Goal: Task Accomplishment & Management: Complete application form

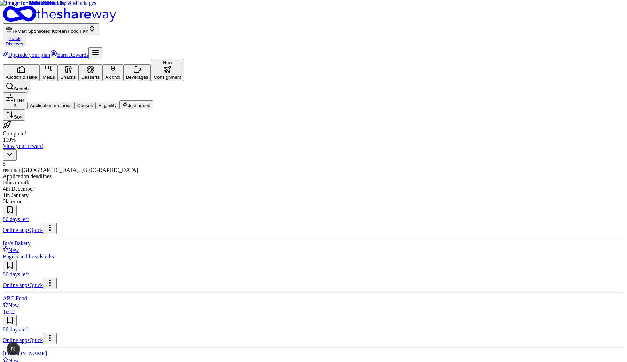
click at [21, 36] on link "Track" at bounding box center [14, 38] width 11 height 5
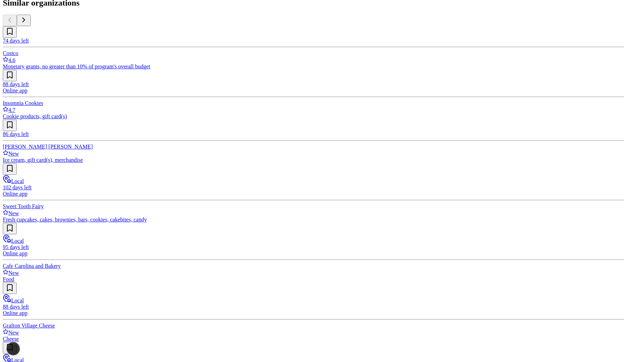
scroll to position [245, 0]
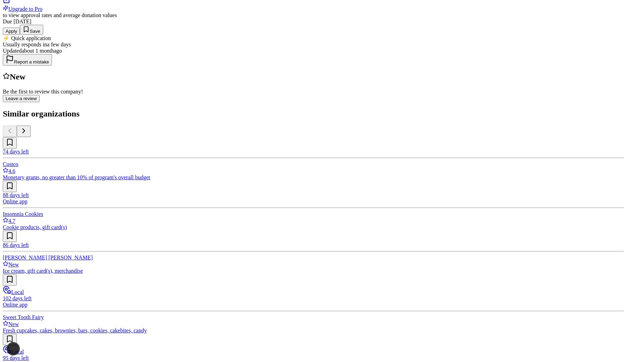
click at [20, 35] on button "Apply" at bounding box center [11, 31] width 17 height 7
